Goal: Task Accomplishment & Management: Manage account settings

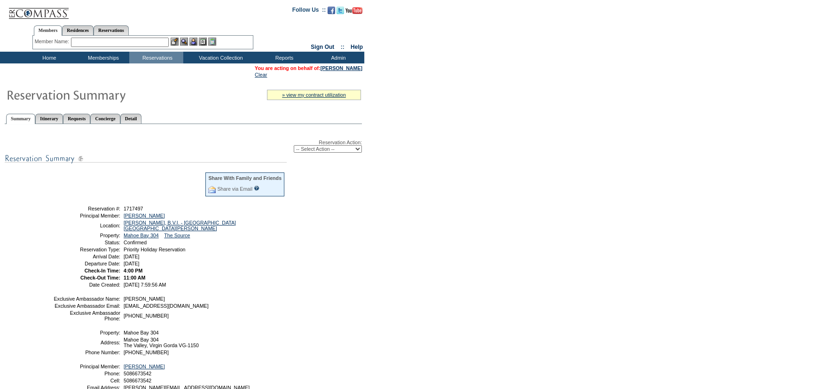
click at [361, 148] on select "-- Select Action -- Modify Reservation Dates Modify Reservation Cost Modify Occ…" at bounding box center [328, 149] width 68 height 8
select select "ChangeOccupancy"
click at [294, 146] on select "-- Select Action -- Modify Reservation Dates Modify Reservation Cost Modify Occ…" at bounding box center [328, 149] width 68 height 8
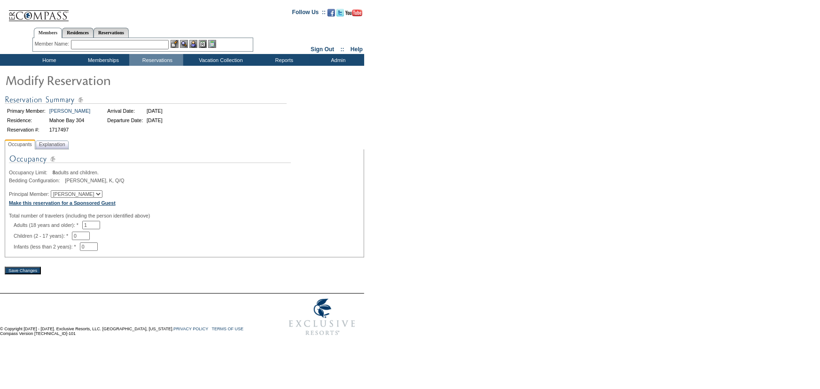
click at [94, 205] on b "Make this reservation for a Sponsored Guest" at bounding box center [62, 203] width 107 height 6
